Goal: Task Accomplishment & Management: Manage account settings

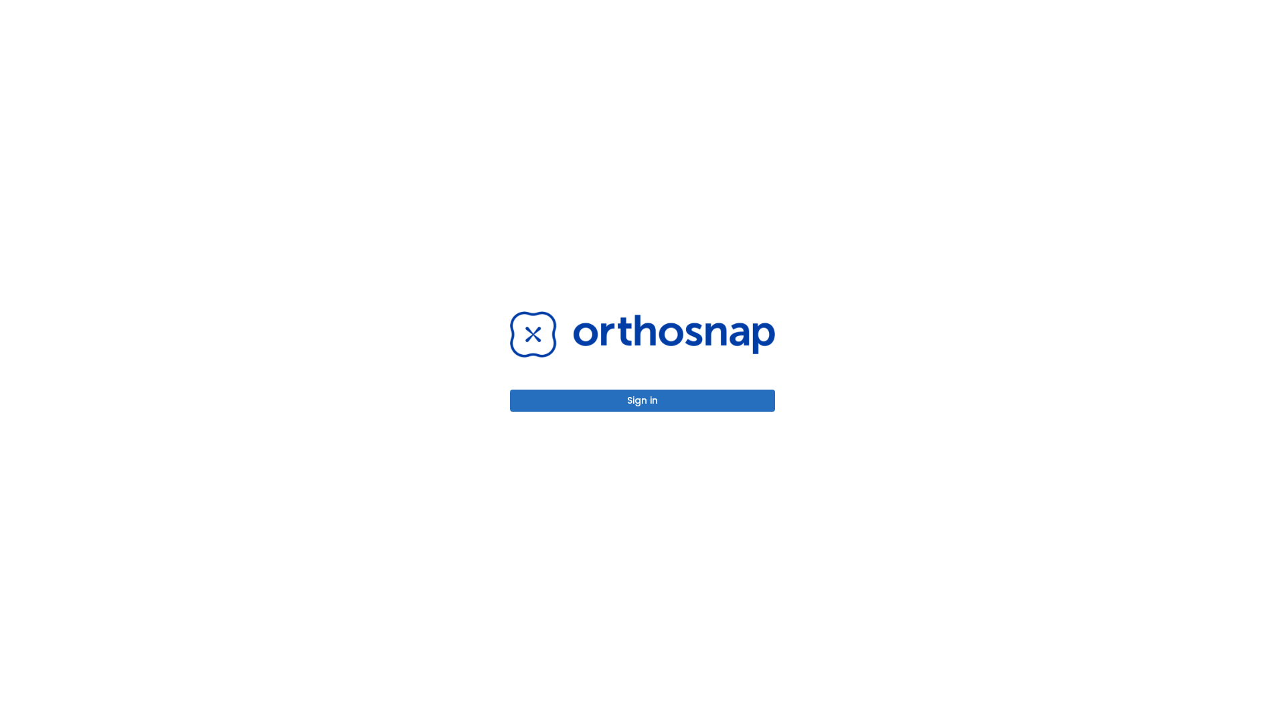
click at [642, 400] on button "Sign in" at bounding box center [642, 401] width 265 height 22
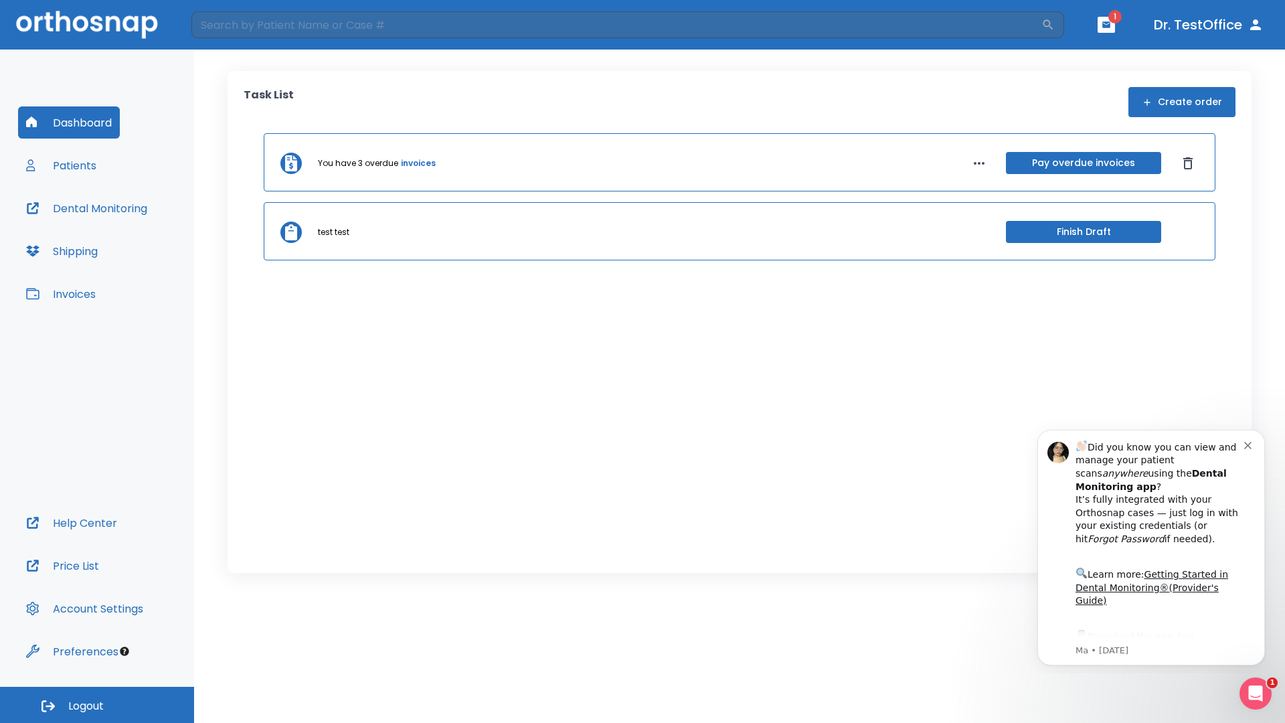
click at [97, 705] on span "Logout" at bounding box center [85, 706] width 35 height 15
